Goal: Task Accomplishment & Management: Manage account settings

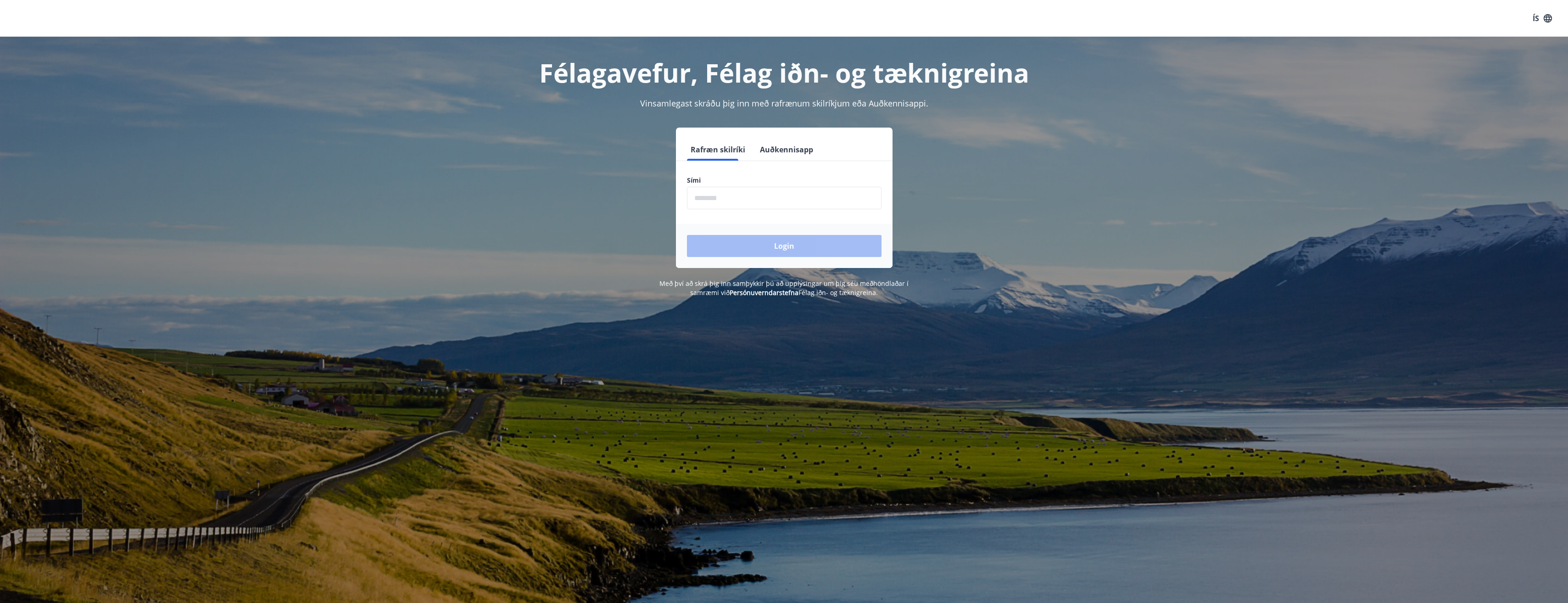
click at [723, 196] on input "phone" at bounding box center [784, 197] width 195 height 23
click at [785, 247] on button "Login" at bounding box center [784, 246] width 195 height 22
click at [790, 246] on button "Login" at bounding box center [784, 246] width 195 height 22
click at [730, 199] on input "phone" at bounding box center [784, 197] width 195 height 23
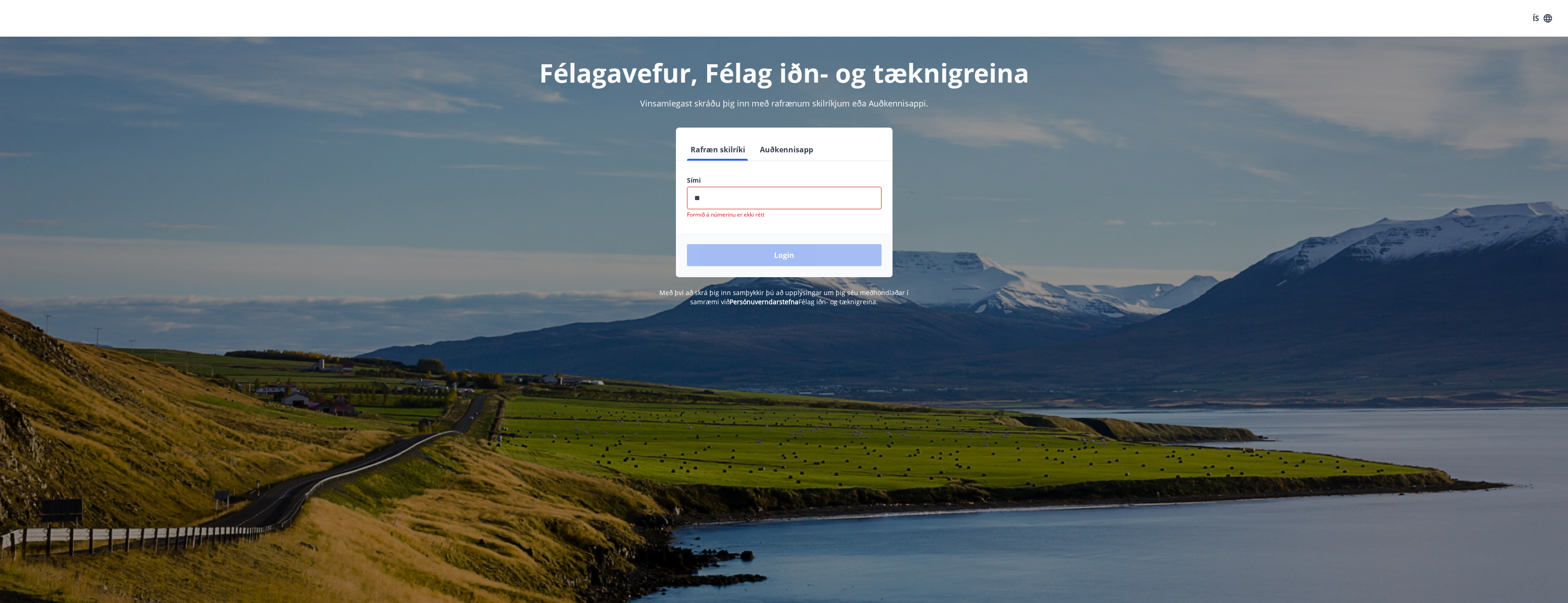
type input "*"
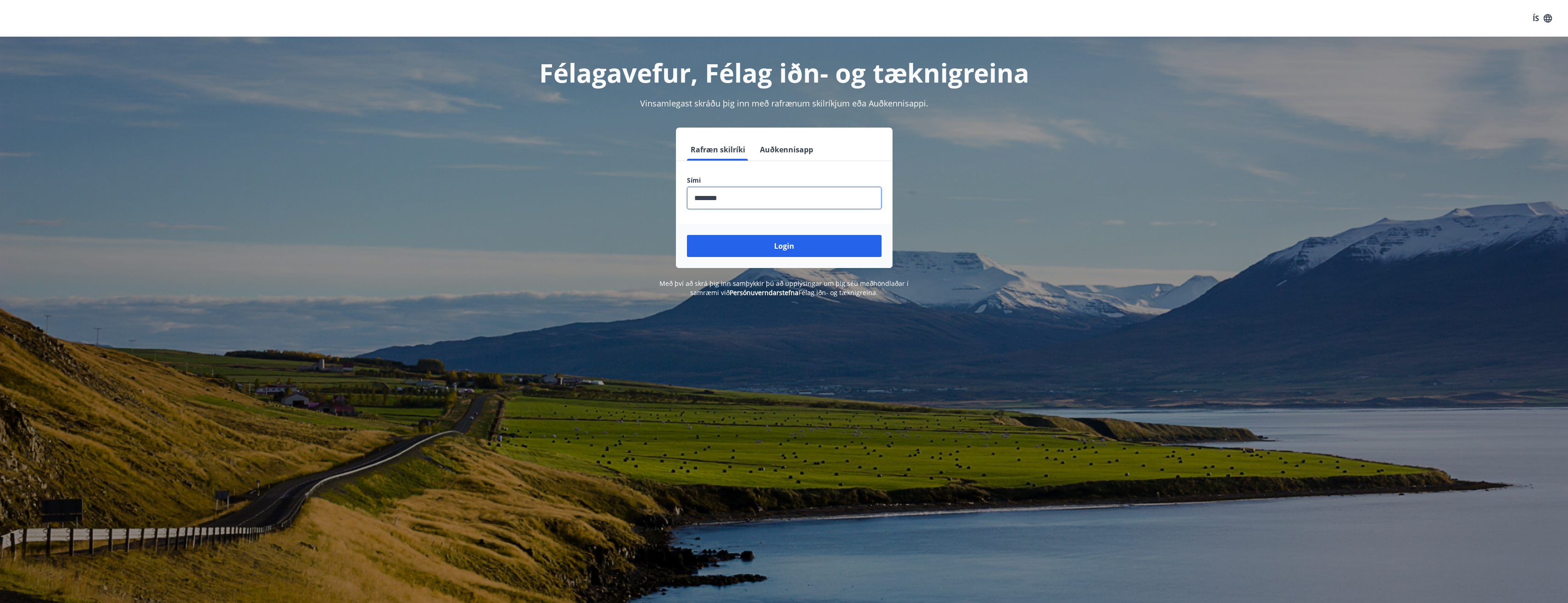
click at [687, 235] on button "Login" at bounding box center [784, 246] width 195 height 22
click at [741, 202] on input "phone" at bounding box center [784, 197] width 195 height 23
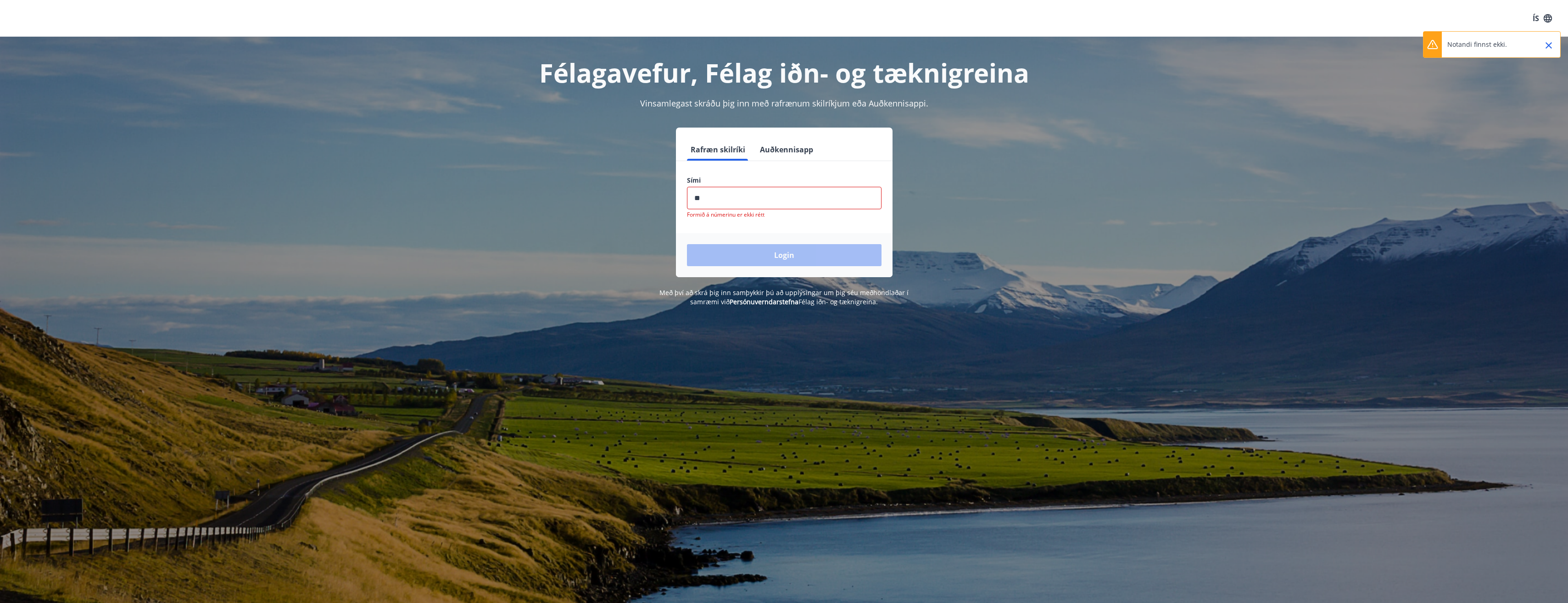
type input "*"
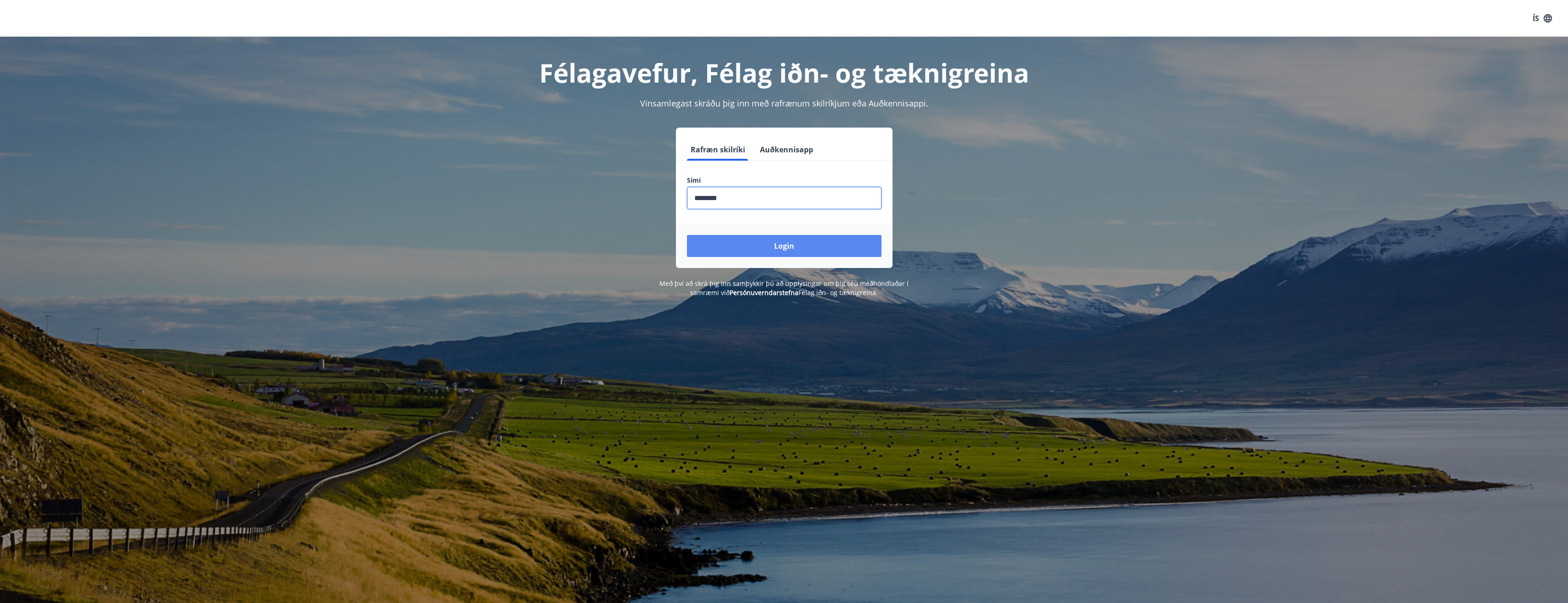
click at [758, 250] on button "Login" at bounding box center [784, 246] width 195 height 22
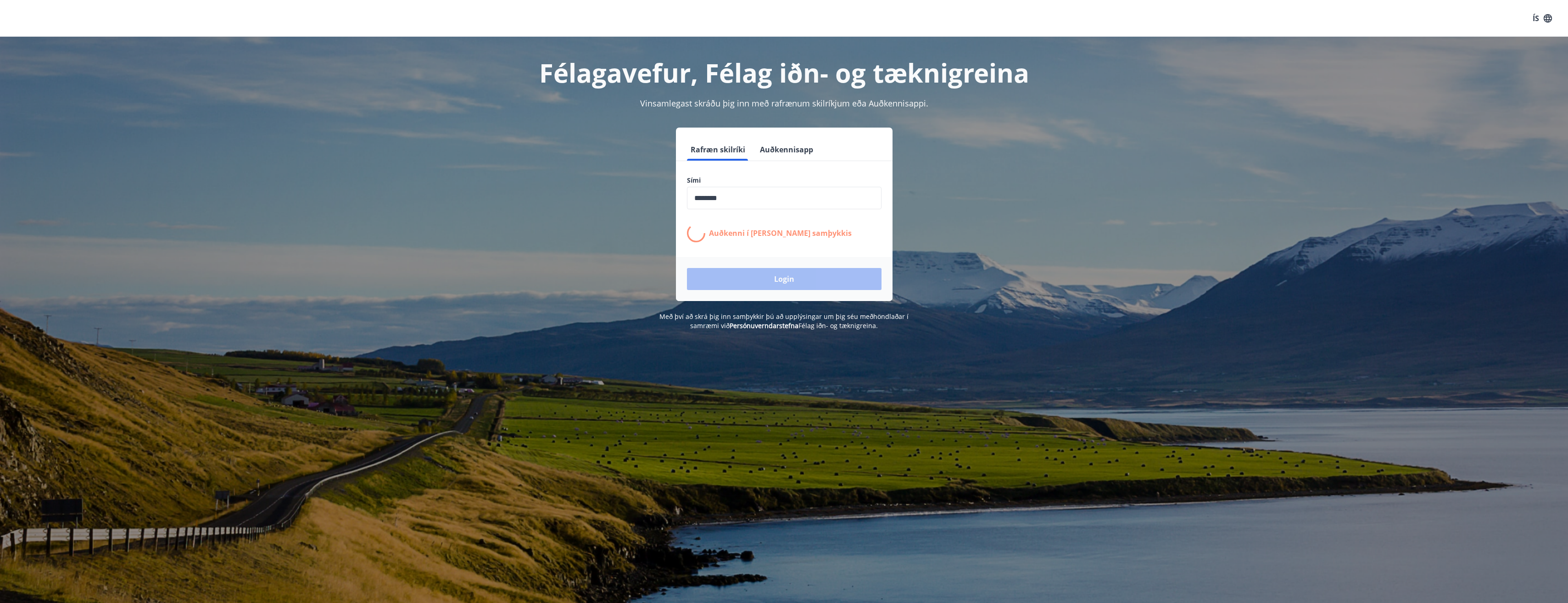
click at [732, 200] on input "phone" at bounding box center [784, 197] width 195 height 23
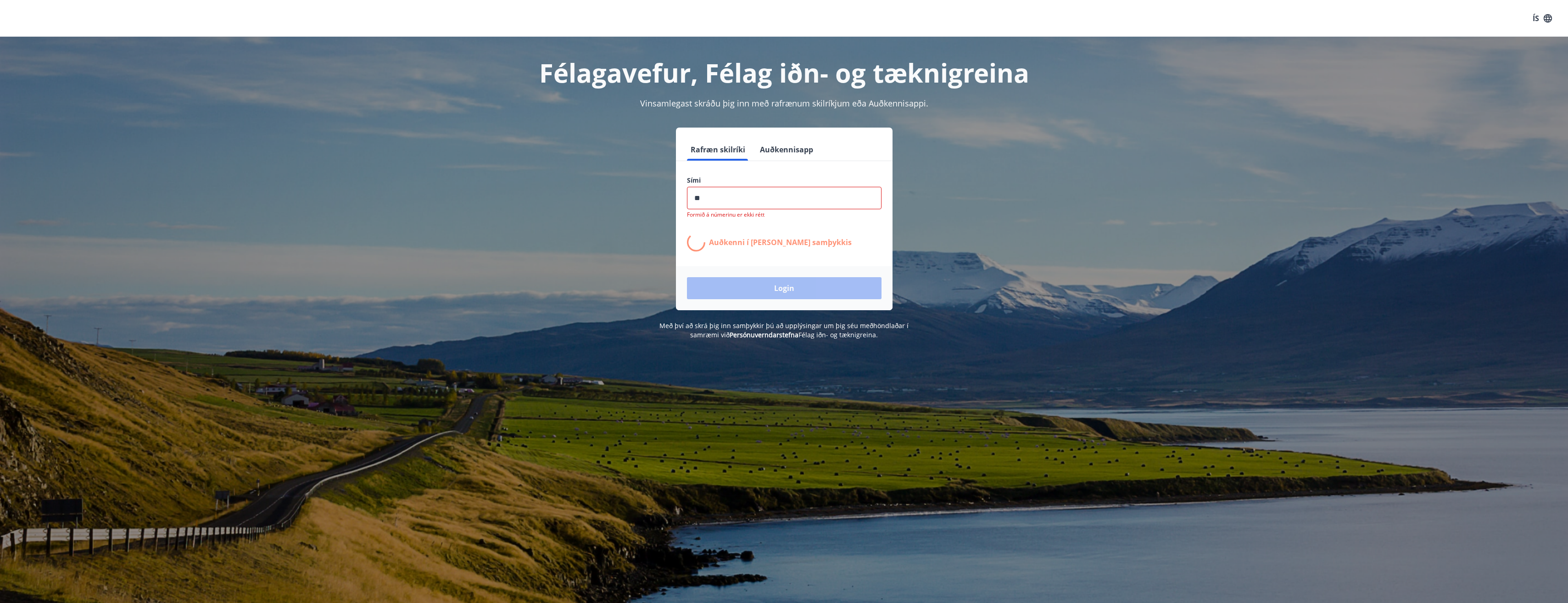
type input "*"
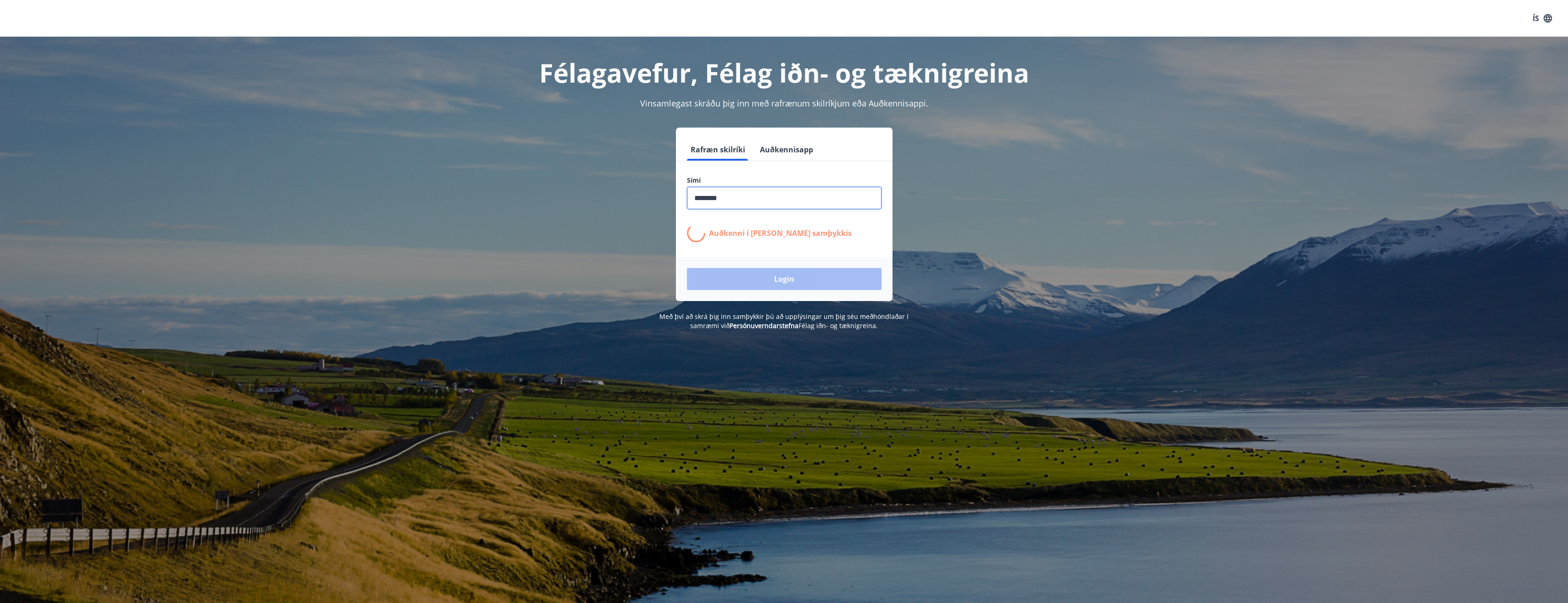
type input "********"
click at [788, 281] on div "Login" at bounding box center [784, 279] width 216 height 44
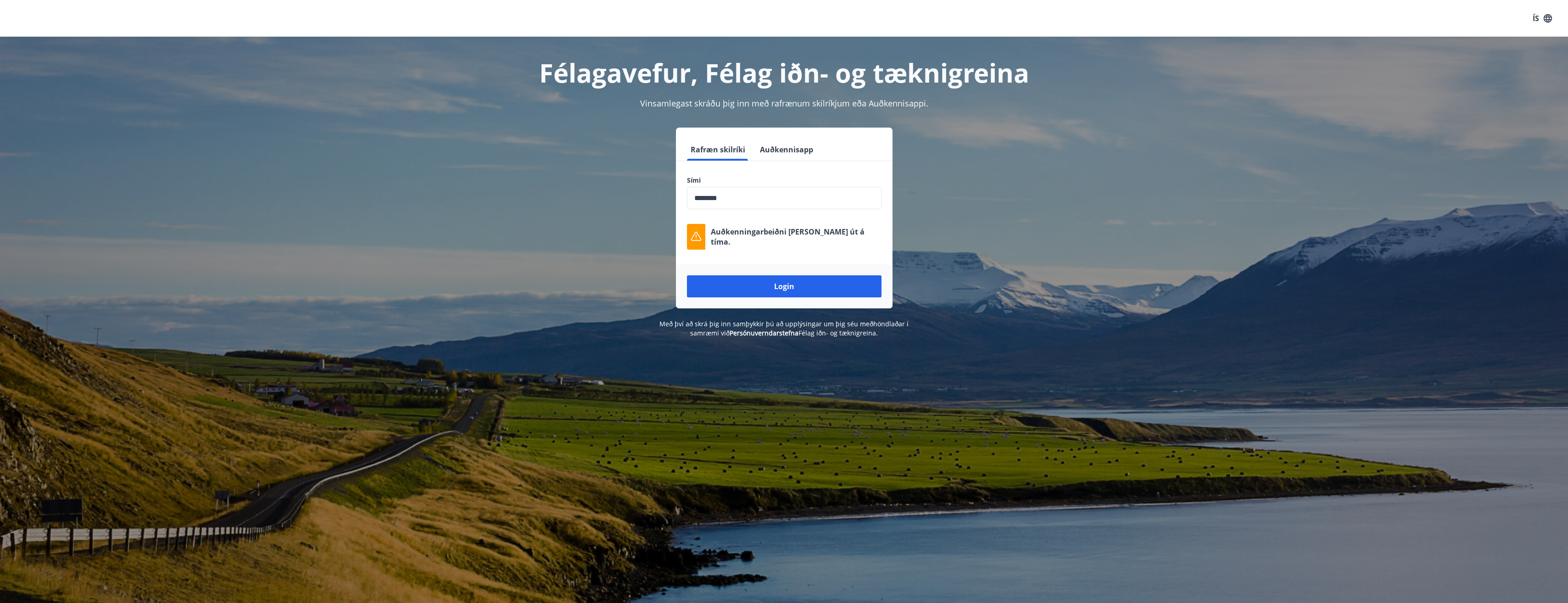
click at [783, 150] on button "Auðkennisapp" at bounding box center [786, 149] width 61 height 22
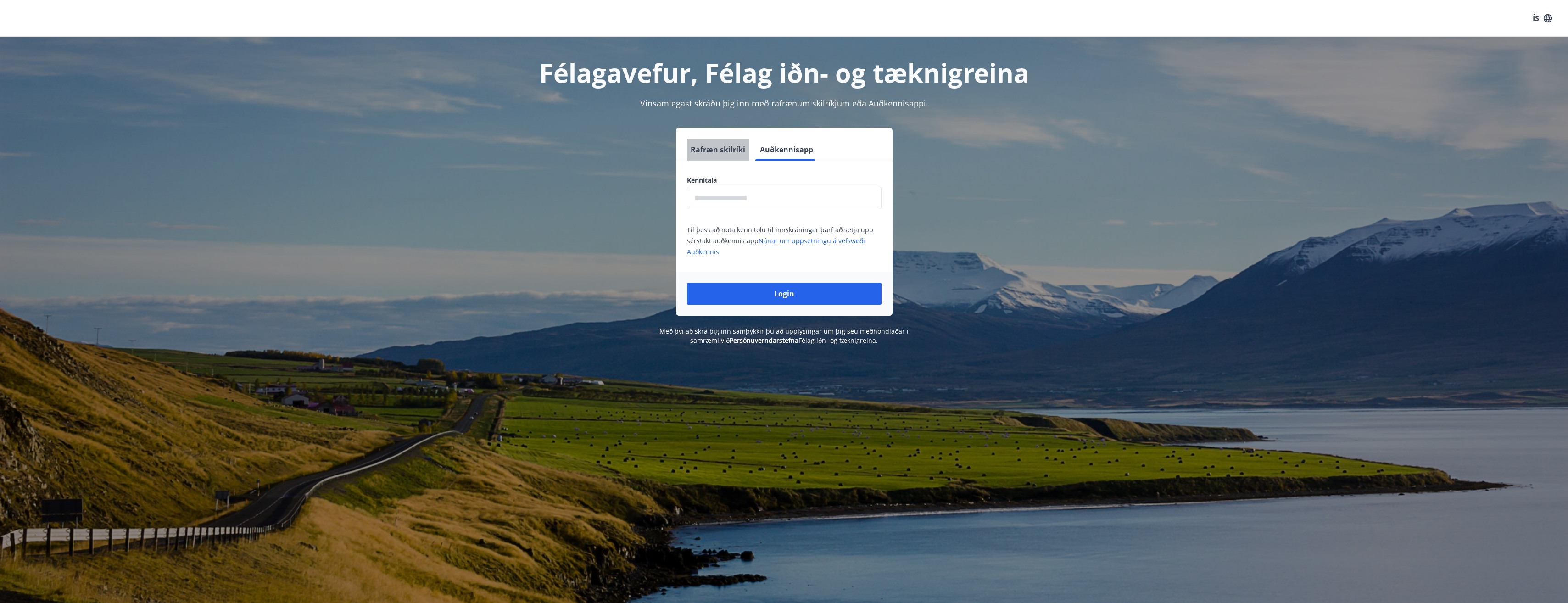
click at [728, 151] on button "Rafræn skilríki" at bounding box center [718, 149] width 62 height 22
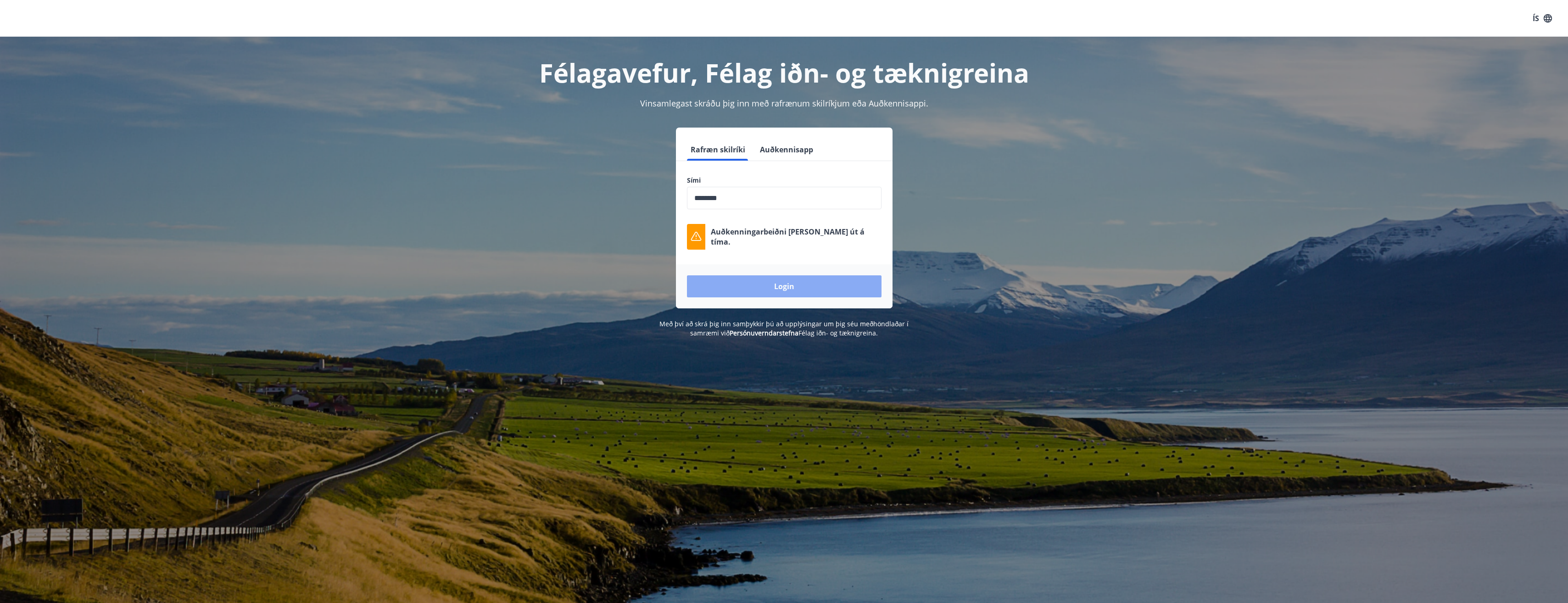
click at [777, 285] on button "Login" at bounding box center [784, 286] width 195 height 22
